Goal: Information Seeking & Learning: Understand process/instructions

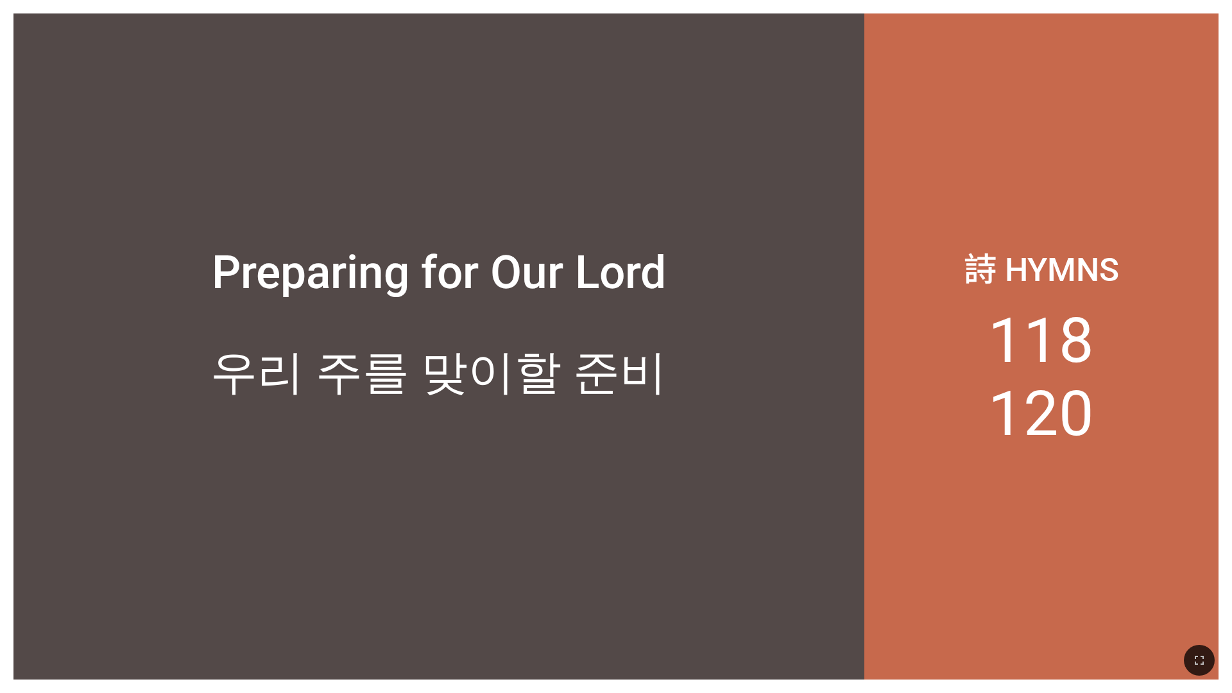
click at [446, 239] on div "Preparing for Our Lord" at bounding box center [438, 180] width 851 height 266
click at [682, 54] on div "Preparing for Our Lord" at bounding box center [438, 180] width 851 height 266
click at [673, 103] on div "Preparing for Our Lord" at bounding box center [438, 180] width 851 height 266
click at [155, 332] on div "우리 주를 맞이할 준비" at bounding box center [438, 429] width 851 height 233
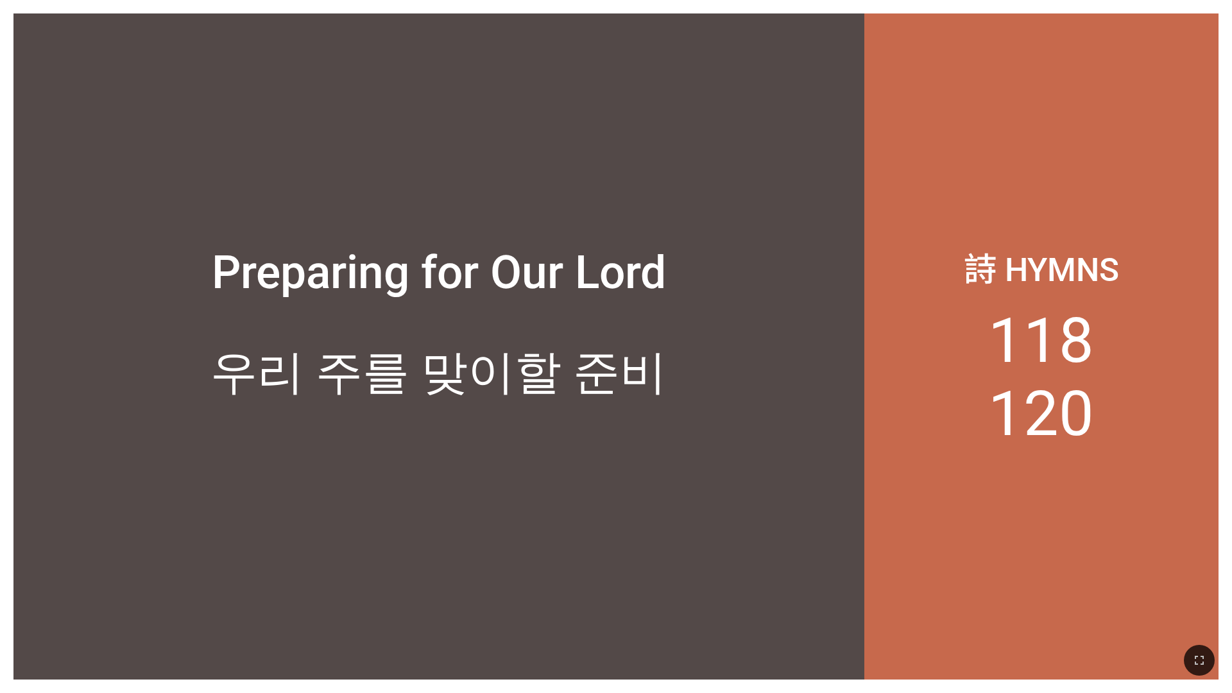
click at [485, 311] on div "Preparing for Our Lord" at bounding box center [438, 180] width 851 height 266
click at [726, 427] on div "우리 주를 맞이할 준비" at bounding box center [438, 429] width 851 height 233
click at [1191, 650] on button "button" at bounding box center [1199, 660] width 31 height 31
click at [630, 282] on div "Preparing for Our Lord" at bounding box center [439, 272] width 454 height 53
